Goal: Answer question/provide support

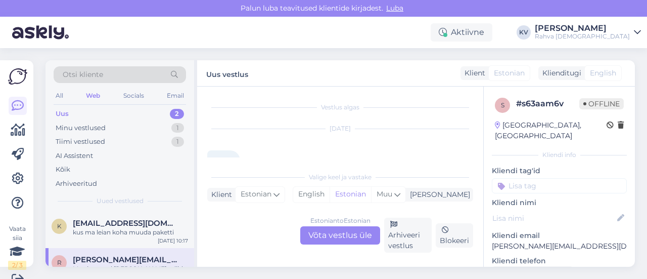
scroll to position [612, 0]
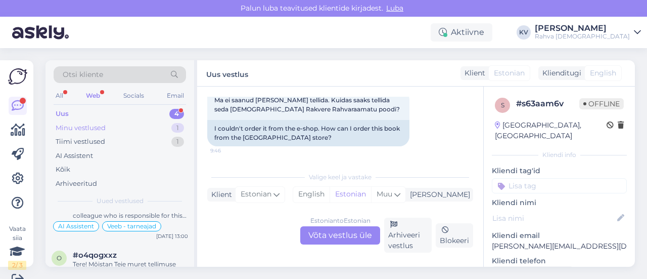
click at [120, 121] on div "Minu vestlused 1" at bounding box center [120, 128] width 132 height 14
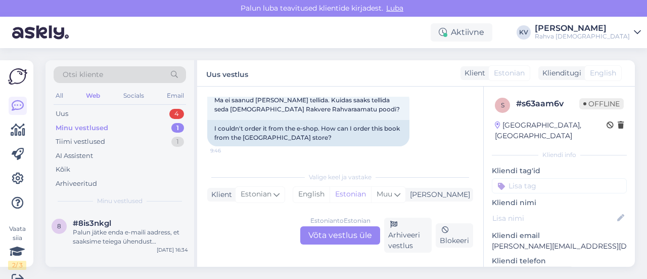
scroll to position [0, 0]
click at [117, 112] on div "Uus 4" at bounding box center [120, 114] width 132 height 14
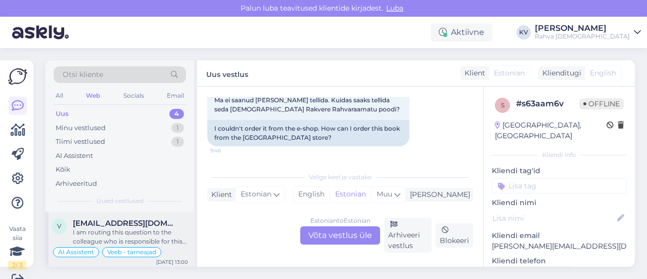
click at [123, 221] on span "[EMAIL_ADDRESS][DOMAIN_NAME]" at bounding box center [125, 222] width 105 height 9
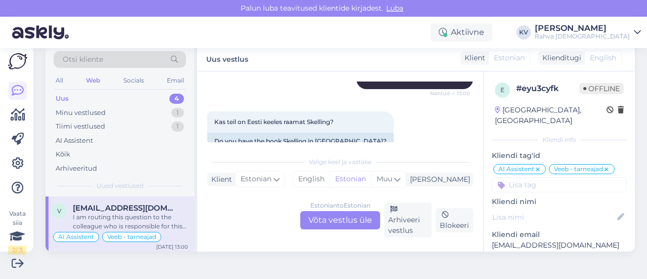
scroll to position [607, 0]
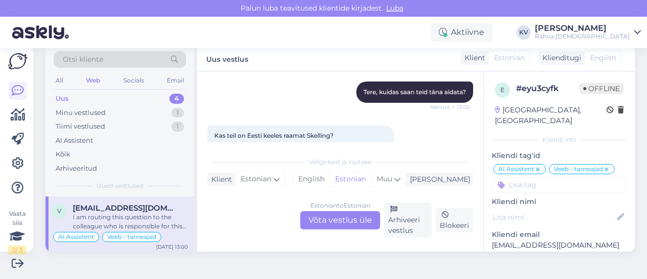
click at [322, 217] on div "Estonian to Estonian Võta vestlus üle" at bounding box center [340, 220] width 80 height 18
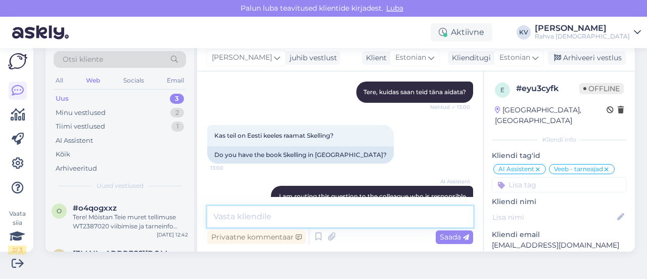
click at [258, 217] on textarea at bounding box center [340, 216] width 266 height 21
paste textarea "[URL][DOMAIN_NAME]"
type textarea "Eesti keelne versioon leitav siin [URL][DOMAIN_NAME]"
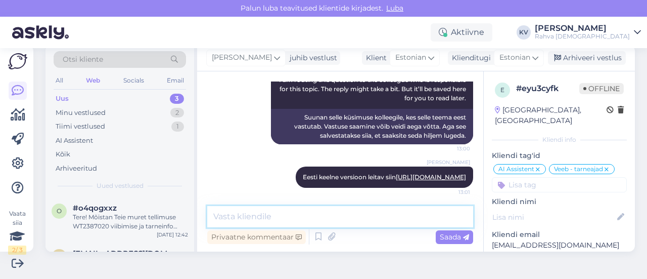
scroll to position [725, 0]
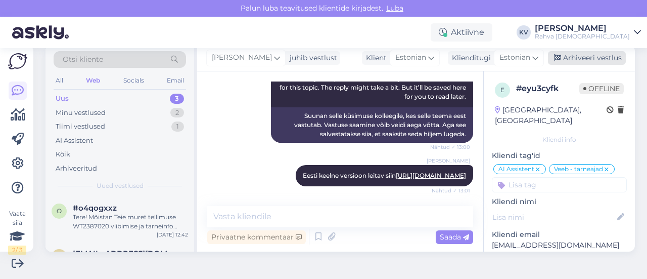
click at [588, 61] on div "Arhiveeri vestlus" at bounding box center [587, 58] width 78 height 14
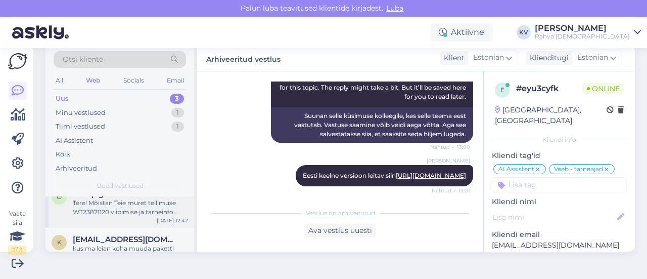
scroll to position [0, 0]
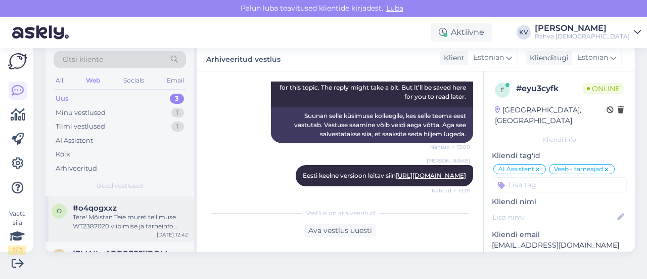
click at [116, 215] on div "Tere! Mõistan Teie muret tellimuse WT2387020 viibimise ja tarneinfo puudumise p…" at bounding box center [130, 221] width 115 height 18
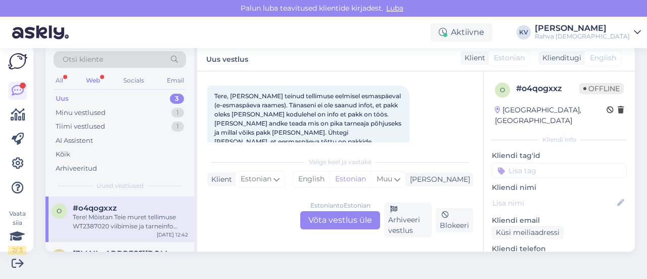
scroll to position [66, 0]
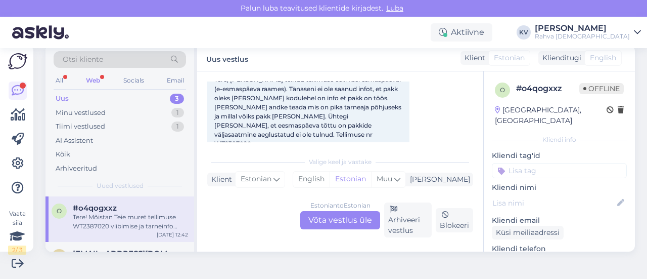
click at [241, 132] on span "Tere, [PERSON_NAME] teinud tellimuse eelmisel esmaspäeval (e-esmaspäeva raames)…" at bounding box center [308, 111] width 189 height 71
copy div "WT2387020 12:42"
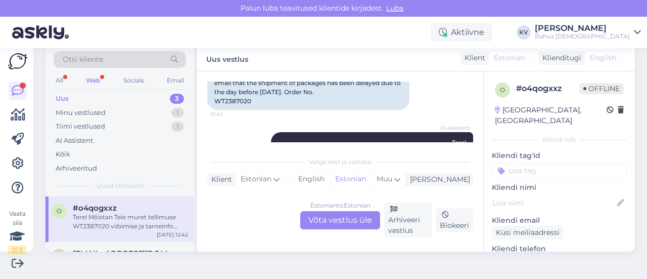
scroll to position [166, 0]
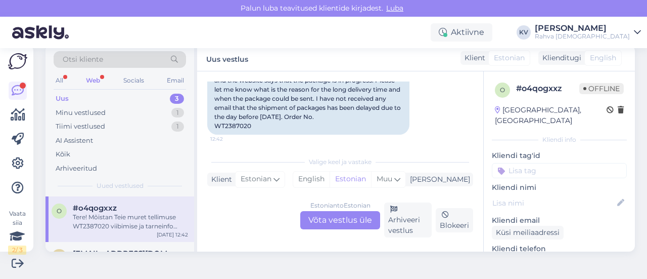
click at [232, 117] on div "Hello, I placed an order [DATE] (as part of e-[DATE]). To date, I have not rece…" at bounding box center [308, 94] width 202 height 81
copy div "WT2387020"
click at [300, 221] on div "Estonian to Estonian Võta vestlus üle" at bounding box center [340, 220] width 80 height 18
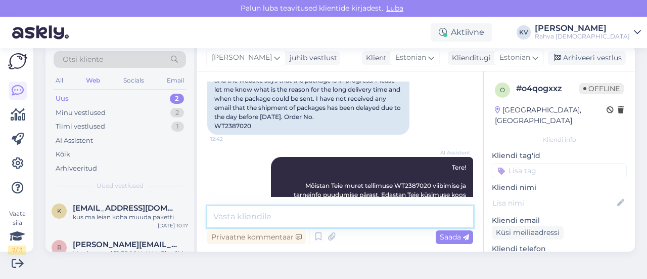
click at [312, 208] on textarea at bounding box center [340, 216] width 266 height 21
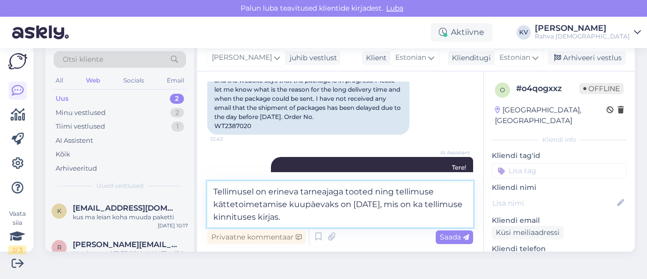
type textarea "Tellimusel on erineva tarneajaga tooted ning tellimuse kättetoimetamise kuupäev…"
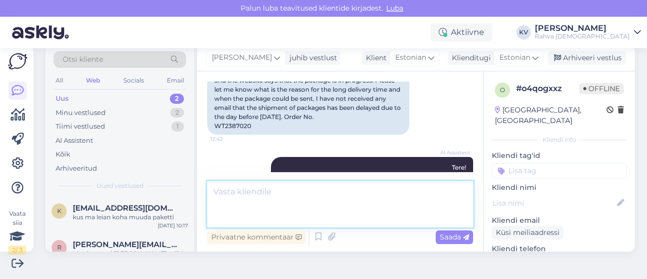
scroll to position [275, 0]
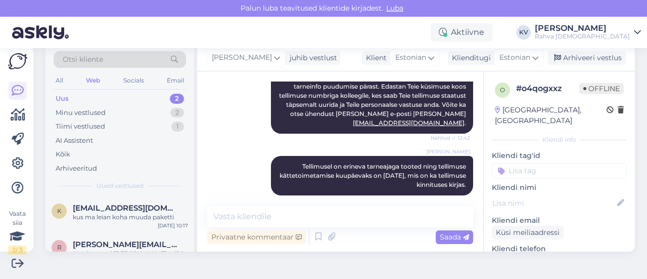
click at [511, 163] on input at bounding box center [559, 170] width 135 height 15
type input "Veeb - tarneajad"
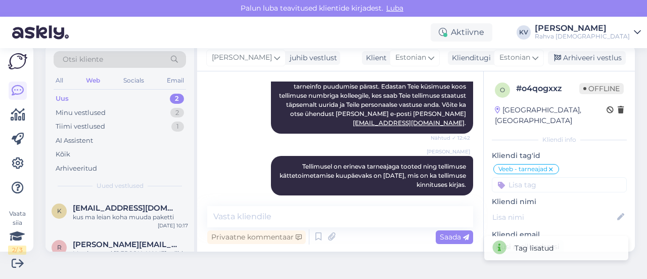
type input "-"
type input "Veeb - erineva tarneajaga tooted"
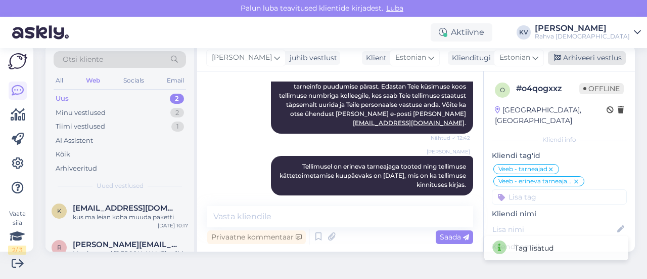
click at [584, 61] on div "Arhiveeri vestlus" at bounding box center [587, 58] width 78 height 14
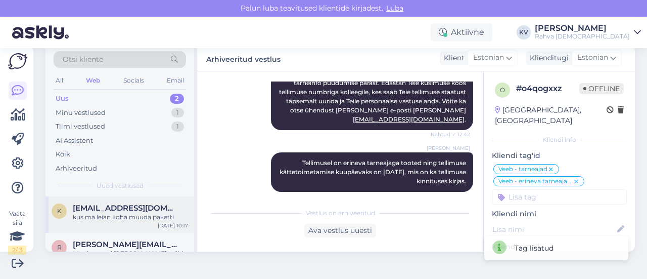
click at [114, 216] on div "kus ma leian koha muuda paketti" at bounding box center [130, 216] width 115 height 9
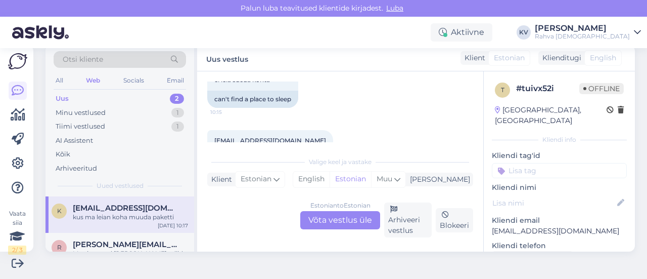
scroll to position [358, 0]
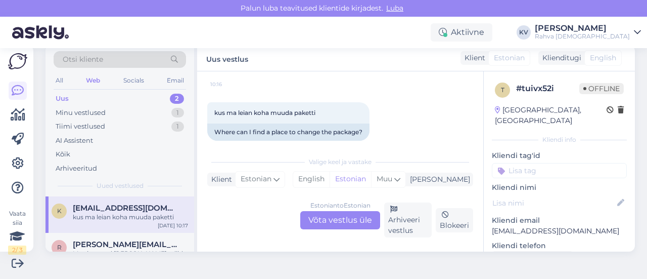
click at [343, 220] on div "Estonian to Estonian Võta vestlus üle" at bounding box center [340, 220] width 80 height 18
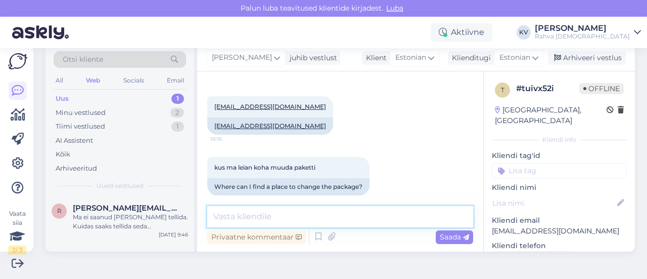
click at [374, 215] on textarea at bounding box center [340, 216] width 266 height 21
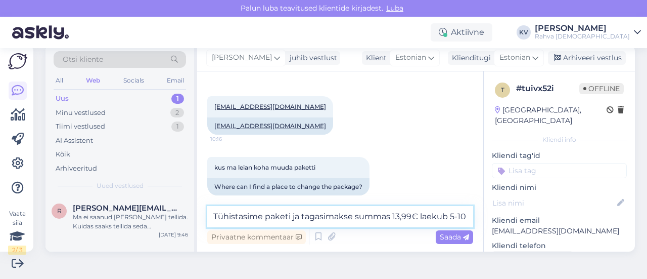
scroll to position [316, 0]
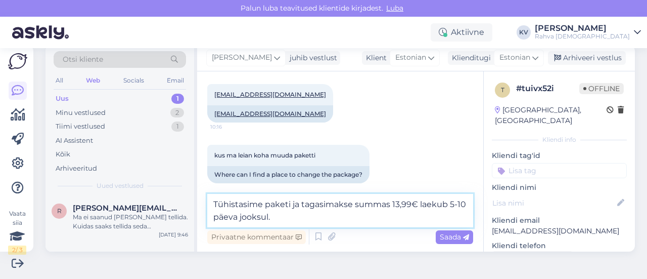
type textarea "Tühistasime paketi ja tagasimakse summas 13,99€ laekub 5-10 päeva jooksul."
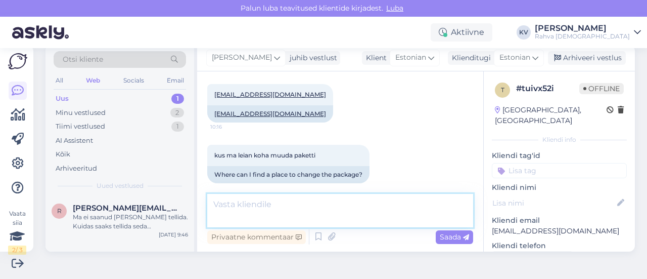
scroll to position [378, 0]
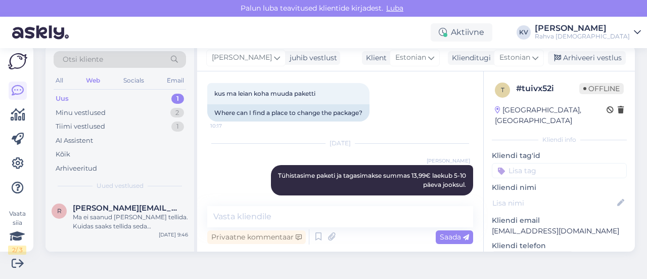
click at [536, 163] on input at bounding box center [559, 170] width 135 height 15
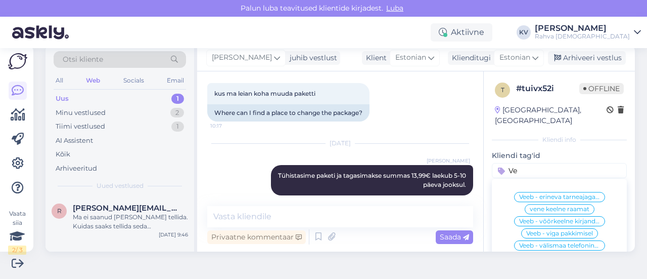
type input "V"
click at [529, 163] on input at bounding box center [559, 170] width 135 height 15
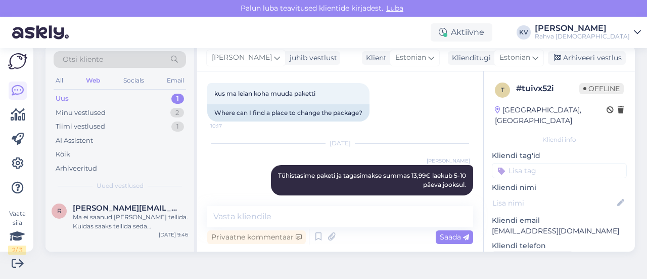
type input "ä"
type input "Äpp - liitumisplaani tühistamine"
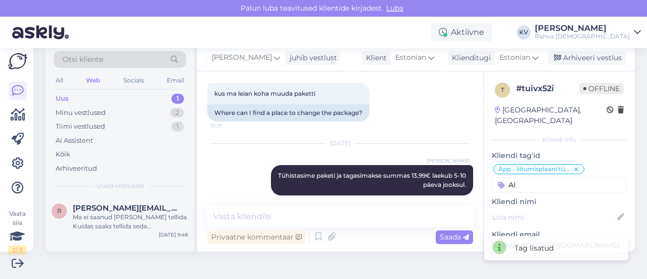
click at [522, 177] on input "AI" at bounding box center [559, 184] width 135 height 15
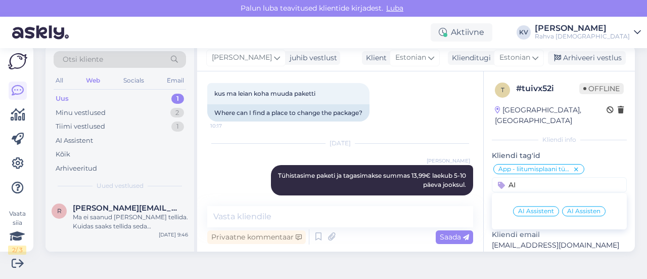
type input "AI"
click at [532, 205] on div "AI Assistent AI Assisten" at bounding box center [559, 211] width 135 height 28
click at [531, 208] on span "AI Assistent" at bounding box center [536, 211] width 36 height 6
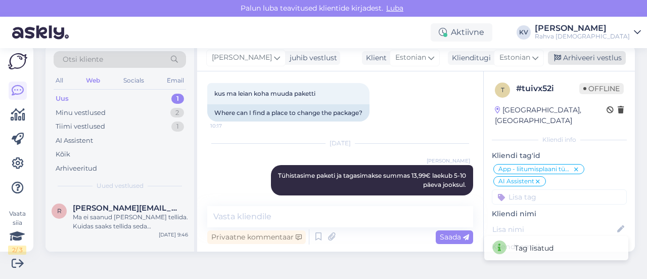
click at [564, 61] on div "Arhiveeri vestlus" at bounding box center [587, 58] width 78 height 14
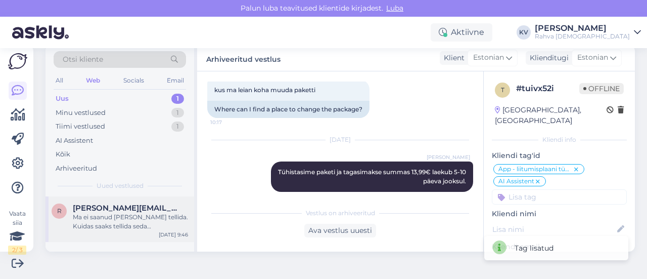
click at [127, 228] on div "Ma ei saanud [PERSON_NAME] tellida. Kuidas saaks tellida seda [DEMOGRAPHIC_DATA…" at bounding box center [130, 221] width 115 height 18
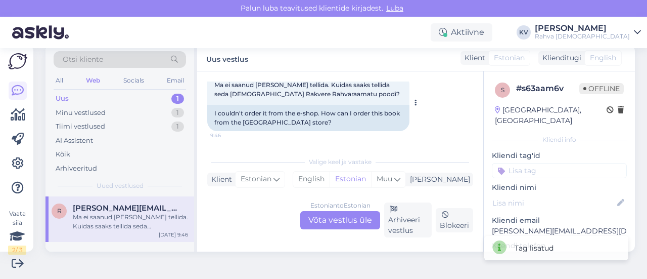
scroll to position [629, 0]
click at [89, 108] on div "Minu vestlused" at bounding box center [81, 113] width 50 height 10
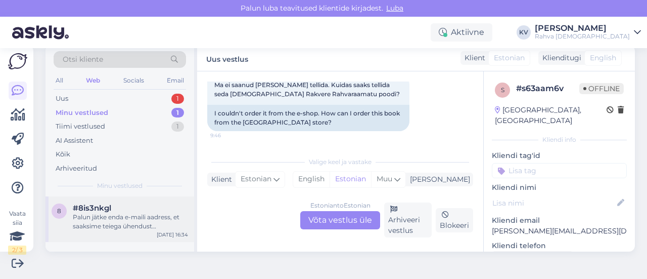
click at [104, 231] on div "8 #8is3nkgl Palun jätke enda e-maili aadress, et saaksime teiega ühendust [PERS…" at bounding box center [120, 219] width 149 height 46
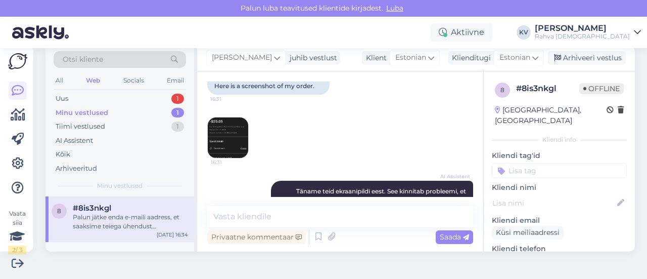
scroll to position [168, 0]
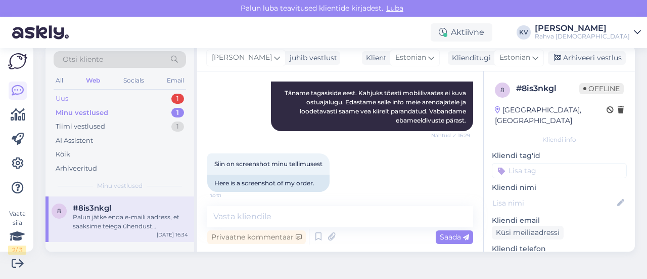
click at [95, 97] on div "Uus 1" at bounding box center [120, 99] width 132 height 14
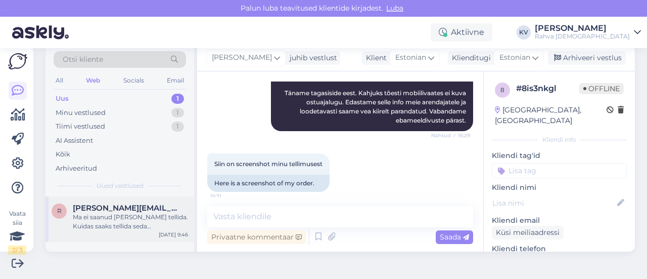
click at [106, 222] on div "Ma ei saanud [PERSON_NAME] tellida. Kuidas saaks tellida seda [DEMOGRAPHIC_DATA…" at bounding box center [130, 221] width 115 height 18
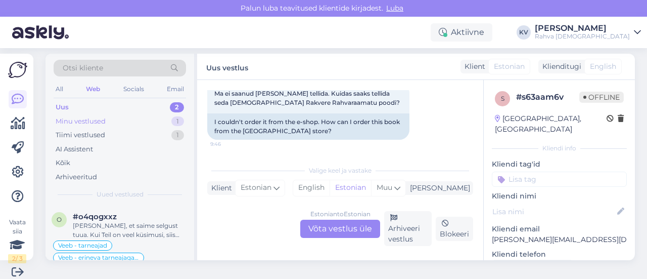
scroll to position [0, 0]
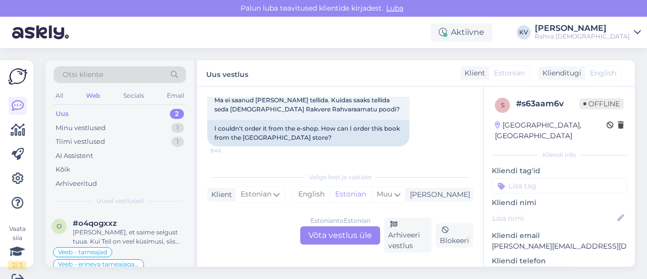
click at [115, 116] on div "Uus 2" at bounding box center [120, 114] width 132 height 14
click at [114, 231] on div "[PERSON_NAME], et saime selgust tuua. Kui Teil on veel küsimusi, siis andke jul…" at bounding box center [130, 237] width 115 height 18
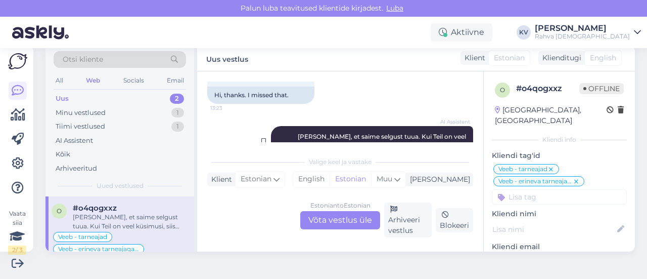
scroll to position [442, 0]
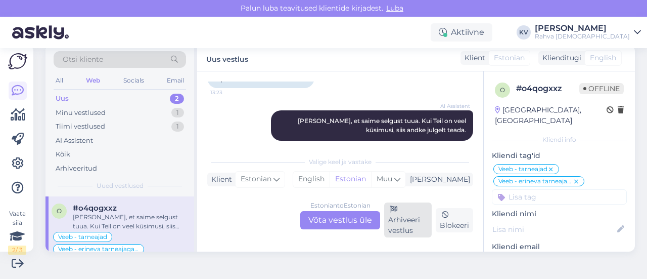
click at [394, 211] on div "Arhiveeri vestlus" at bounding box center [408, 219] width 48 height 35
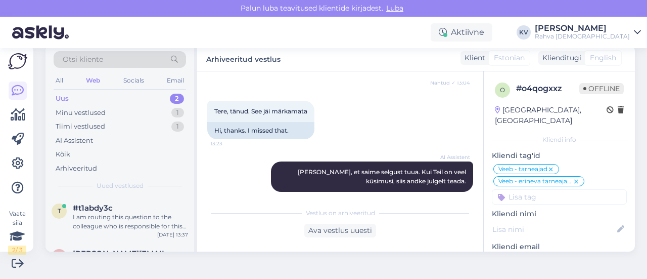
click at [98, 92] on div "Uus 2" at bounding box center [120, 99] width 132 height 14
click at [125, 213] on div "I am routing this question to the colleague who is responsible for this topic. …" at bounding box center [130, 221] width 115 height 18
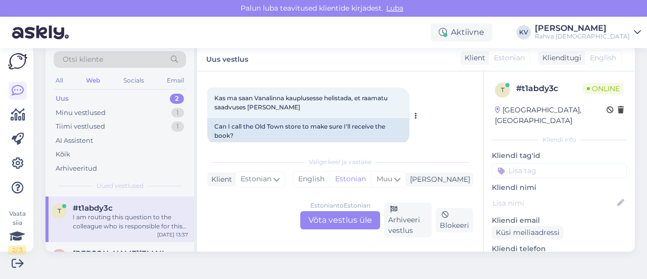
scroll to position [156, 0]
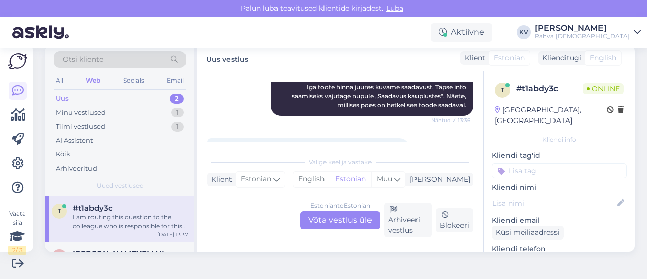
click at [329, 224] on div "Estonian to Estonian Võta vestlus üle" at bounding box center [340, 220] width 80 height 18
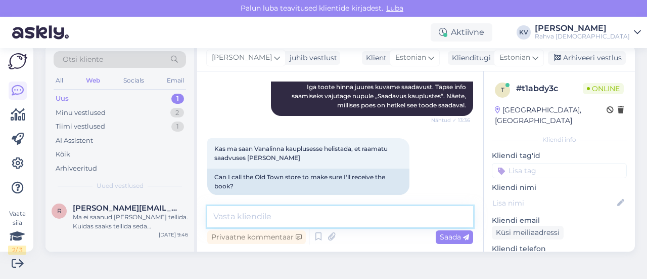
click at [328, 223] on textarea at bounding box center [340, 216] width 266 height 21
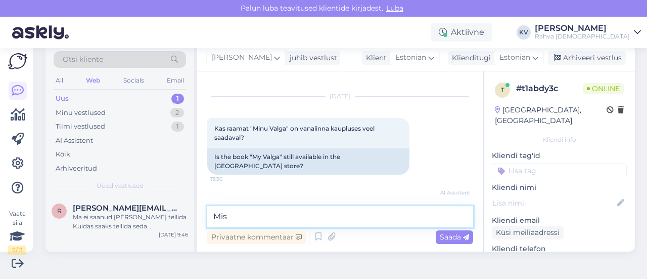
scroll to position [4, 0]
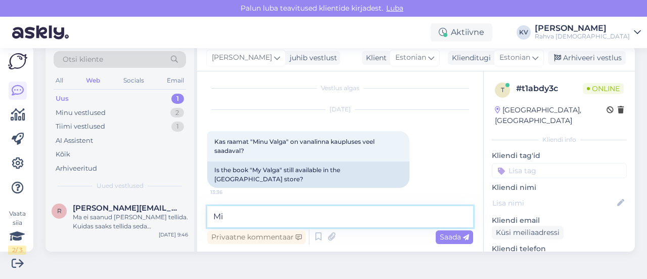
type textarea "M"
type textarea ""Minu Valga" on Vanalinna kaupluses 1tk saadaval."
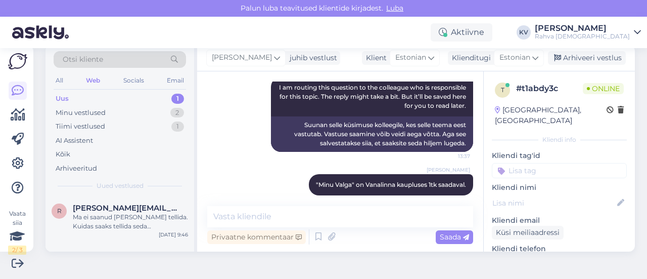
click at [544, 163] on input at bounding box center [559, 170] width 135 height 15
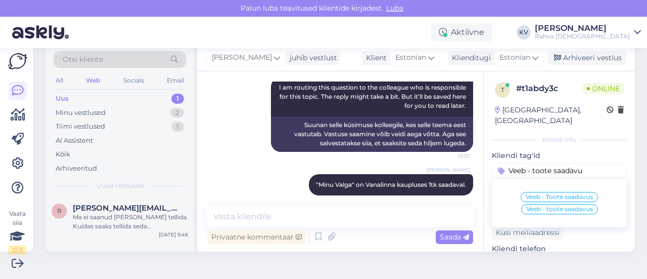
type input "Veeb - toote saadavus"
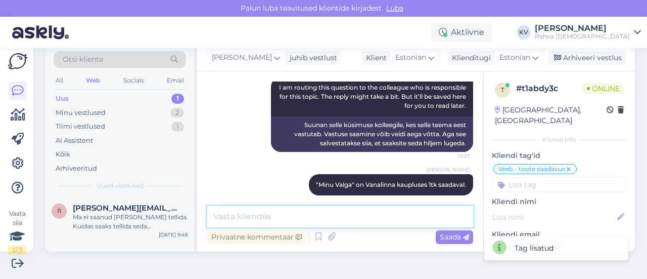
click at [278, 217] on textarea at bounding box center [340, 216] width 266 height 21
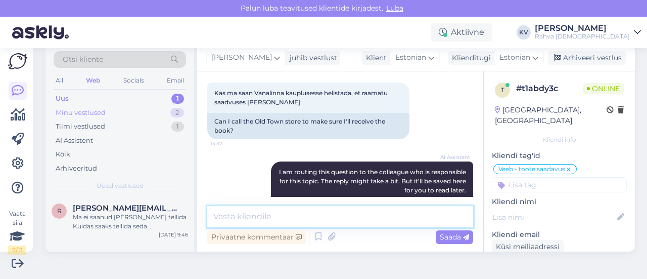
scroll to position [195, 0]
